Goal: Find specific fact: Find specific fact

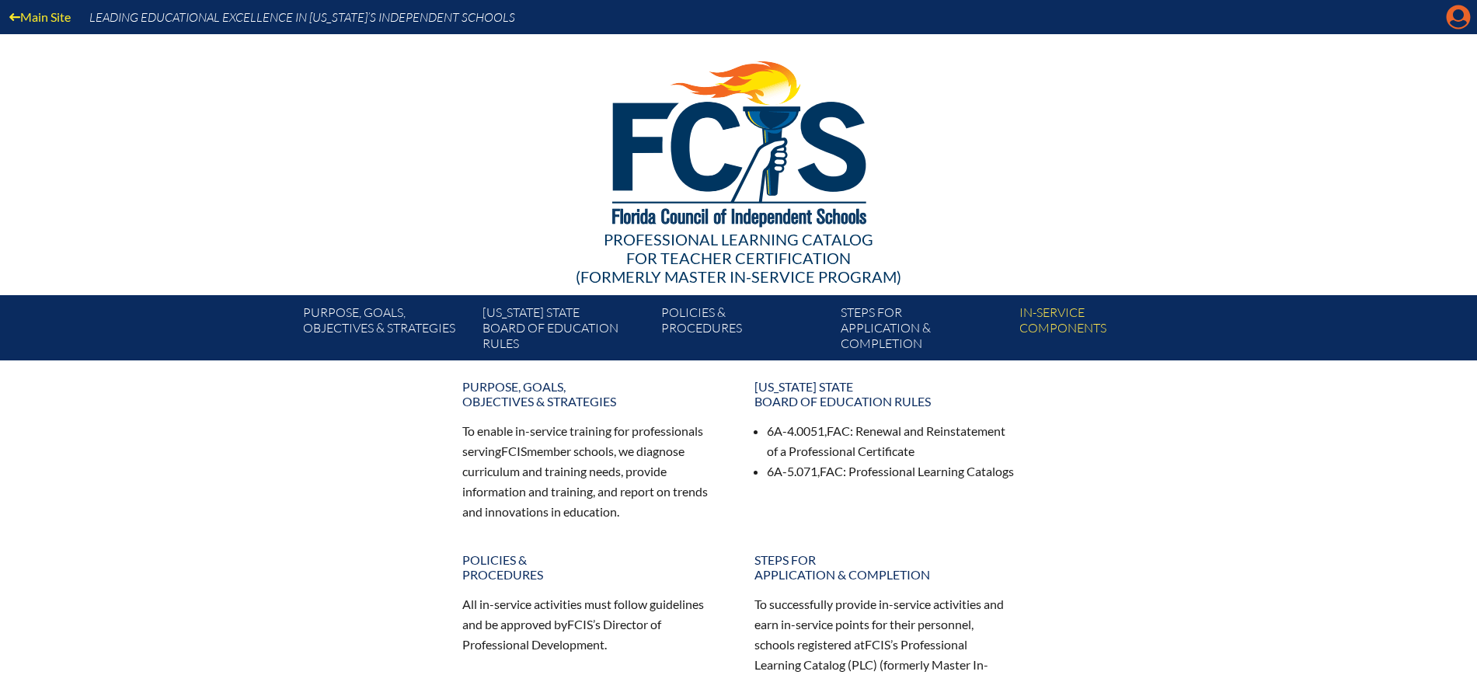
click at [1450, 16] on icon at bounding box center [1459, 17] width 24 height 24
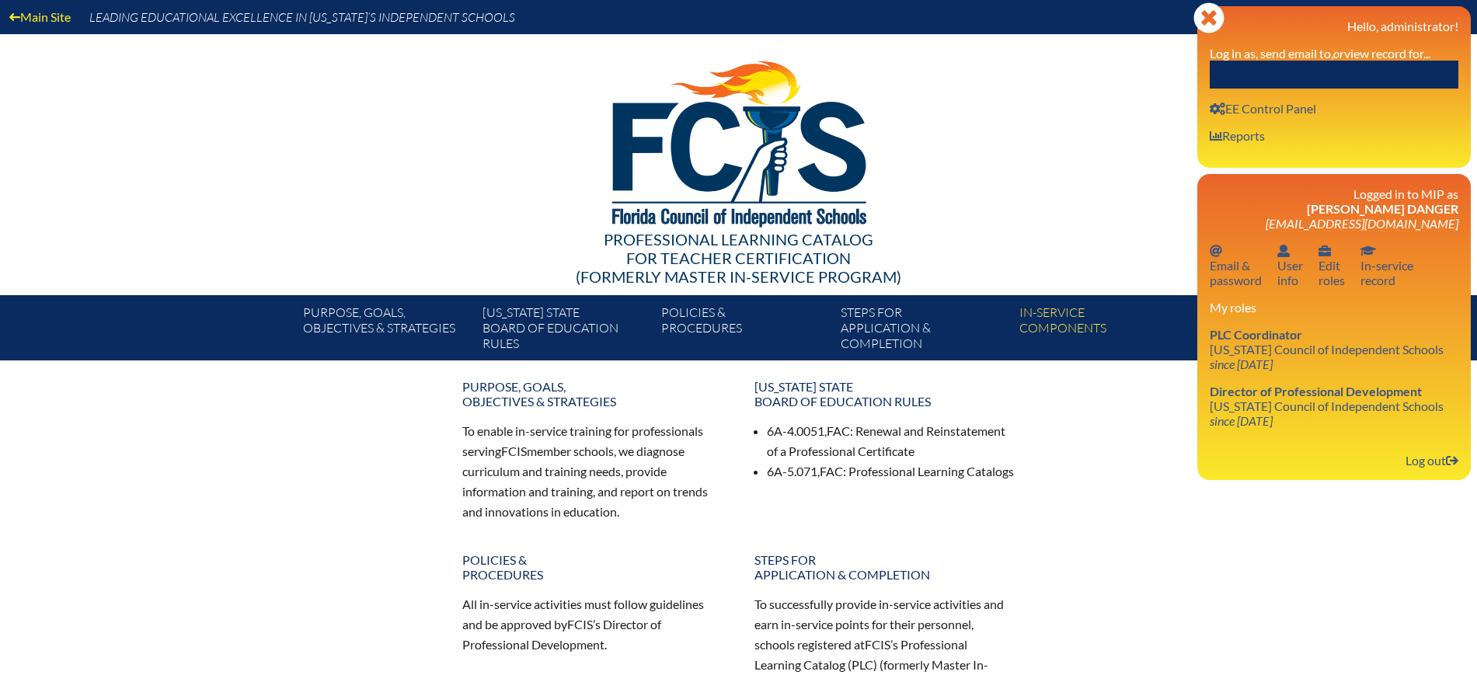
click at [1402, 71] on input "text" at bounding box center [1334, 75] width 249 height 28
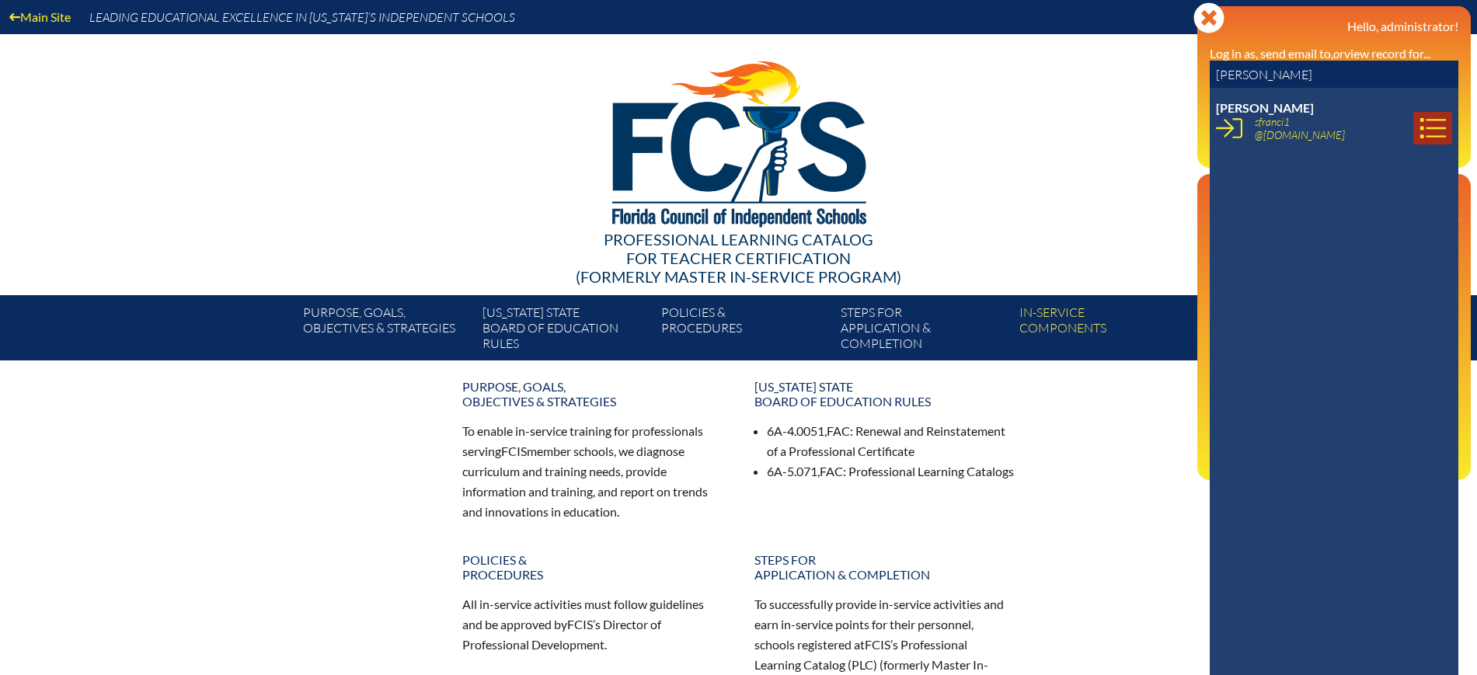
type input "[PERSON_NAME]"
click at [1419, 118] on icon at bounding box center [1432, 128] width 26 height 26
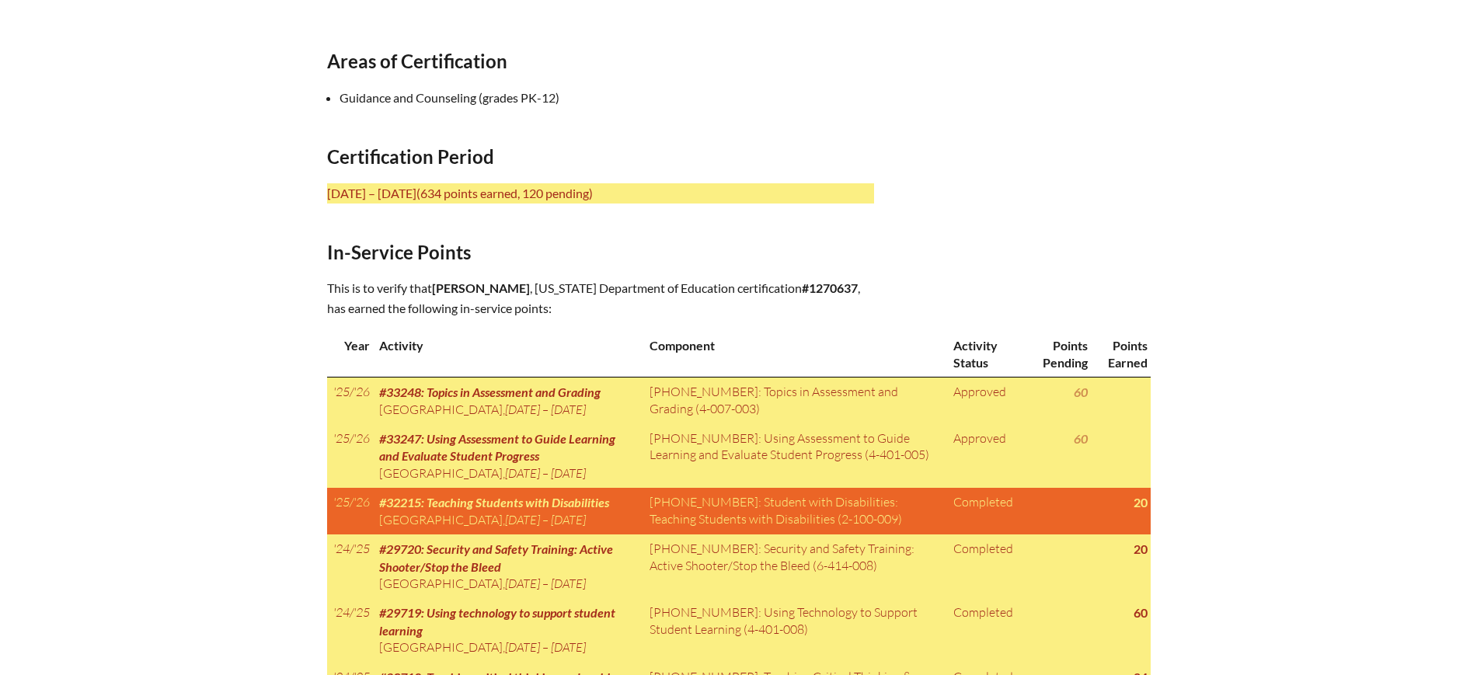
scroll to position [583, 0]
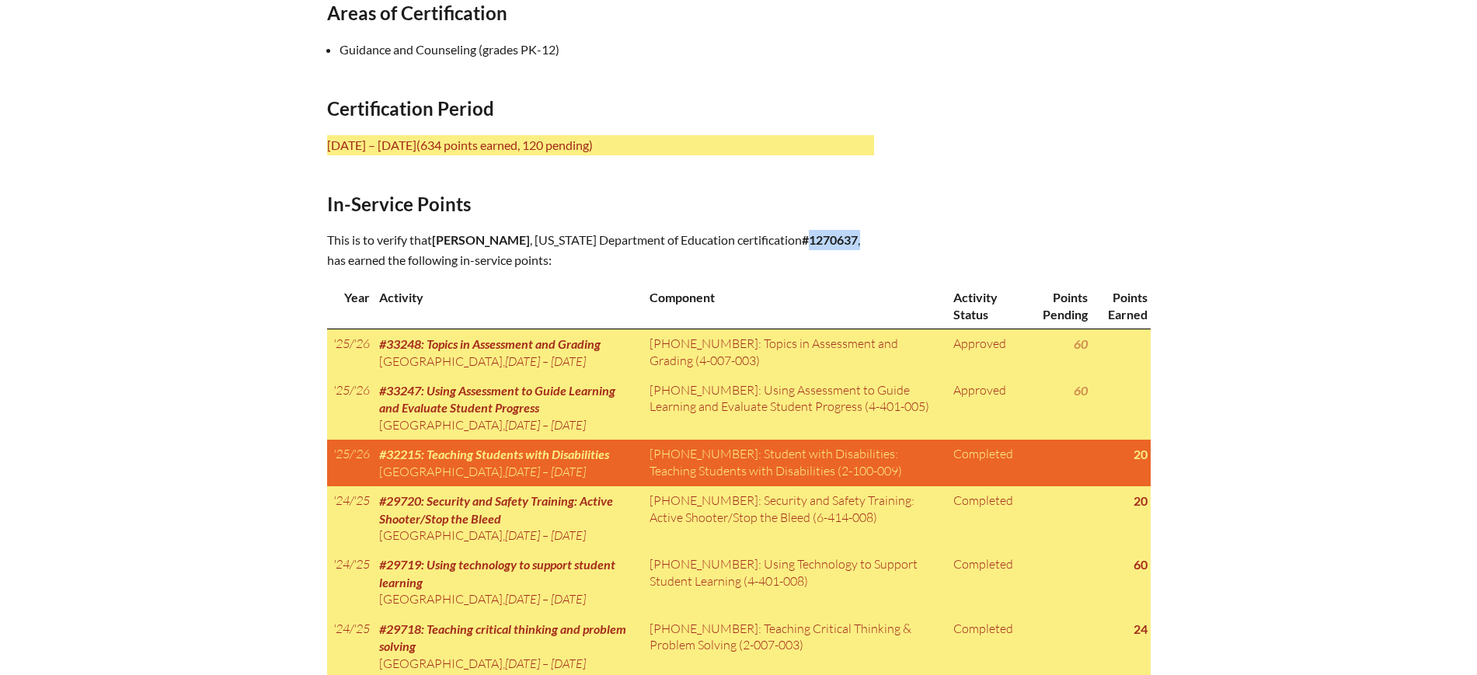
drag, startPoint x: 616, startPoint y: 259, endPoint x: 586, endPoint y: 259, distance: 30.3
click at [586, 259] on p "This is to verify that [PERSON_NAME] , [US_STATE] Department of Education certi…" at bounding box center [600, 250] width 547 height 40
copy p "1270637 ,"
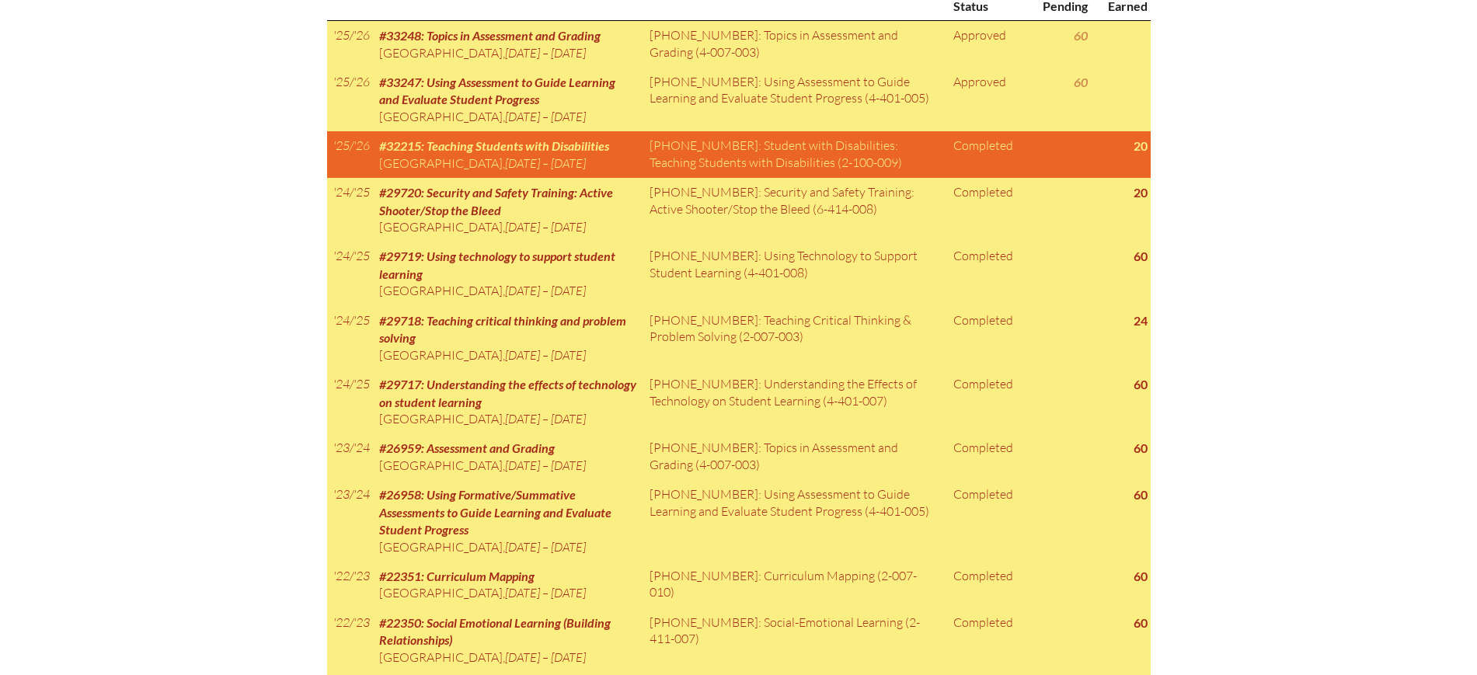
scroll to position [777, 0]
